Goal: Check status: Check status

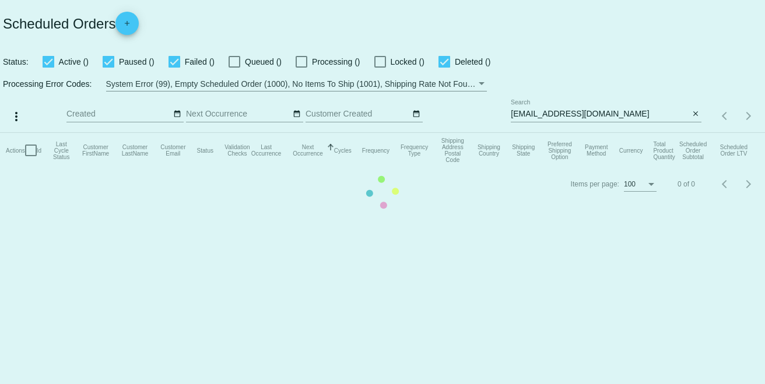
click at [604, 133] on mat-table "Actions Id Last Cycle Status Customer FirstName Customer LastName Customer Emai…" at bounding box center [382, 150] width 765 height 35
click at [583, 133] on mat-table "Actions Id Last Cycle Status Customer FirstName Customer LastName Customer Emai…" at bounding box center [382, 150] width 765 height 35
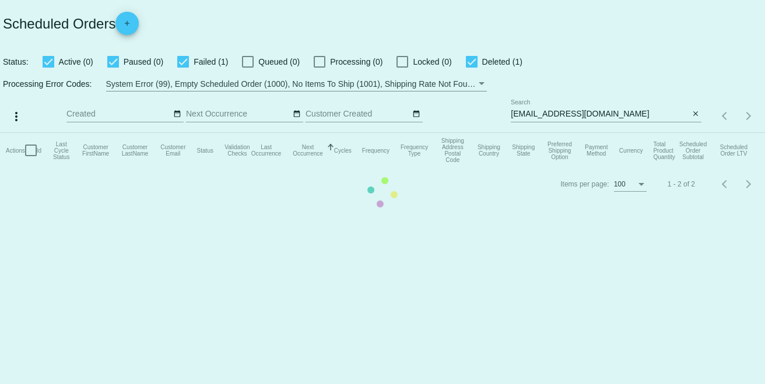
click at [586, 140] on mat-table "Actions Id Last Cycle Status Customer FirstName Customer LastName Customer Emai…" at bounding box center [382, 150] width 765 height 35
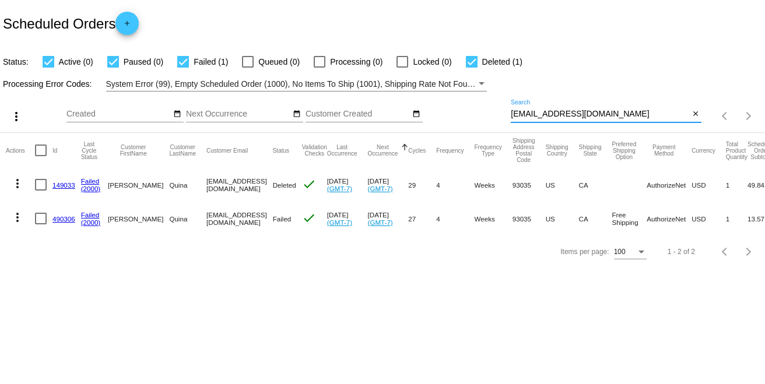
drag, startPoint x: 599, startPoint y: 110, endPoint x: 480, endPoint y: 119, distance: 119.9
click at [480, 119] on div "more_vert Sep Jan Feb Mar [DATE]" at bounding box center [382, 112] width 765 height 41
click at [69, 215] on link "490306" at bounding box center [63, 219] width 23 height 8
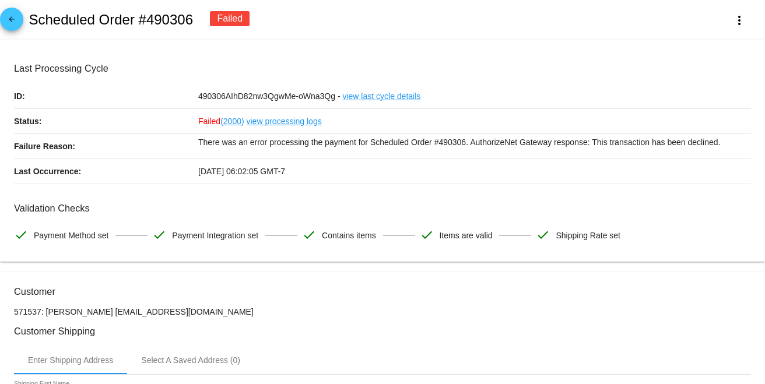
click at [479, 23] on div "arrow_back Scheduled Order #490306 Failed more_vert" at bounding box center [382, 20] width 765 height 40
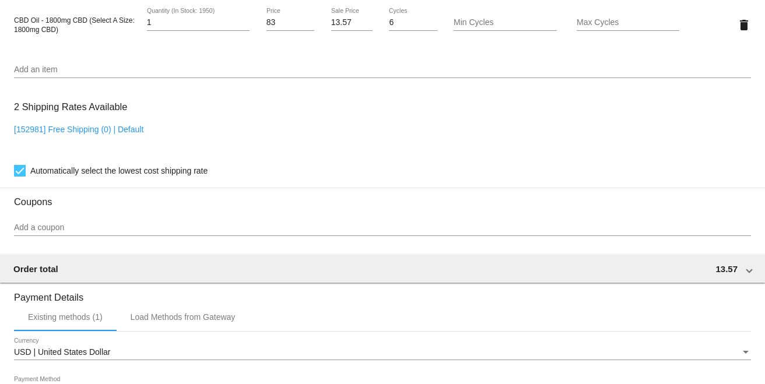
scroll to position [777, 0]
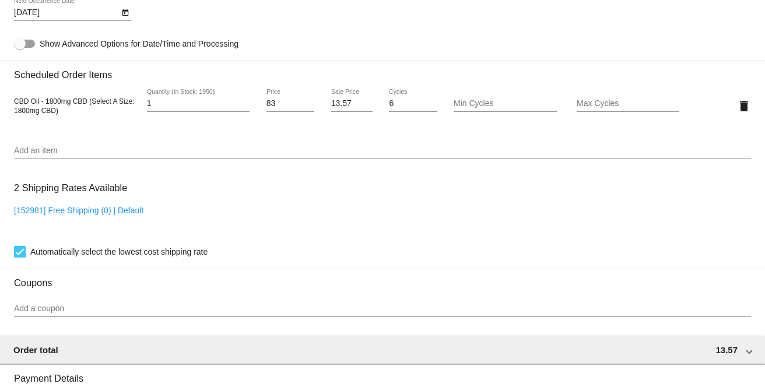
drag, startPoint x: 8, startPoint y: 102, endPoint x: 92, endPoint y: 104, distance: 83.4
click at [93, 104] on mat-card "Customer 571537: [PERSON_NAME] [EMAIL_ADDRESS][DOMAIN_NAME] Customer Shipping E…" at bounding box center [382, 78] width 765 height 1166
copy span "CBD Oil - 1800mg CBD ("
